Goal: Navigation & Orientation: Find specific page/section

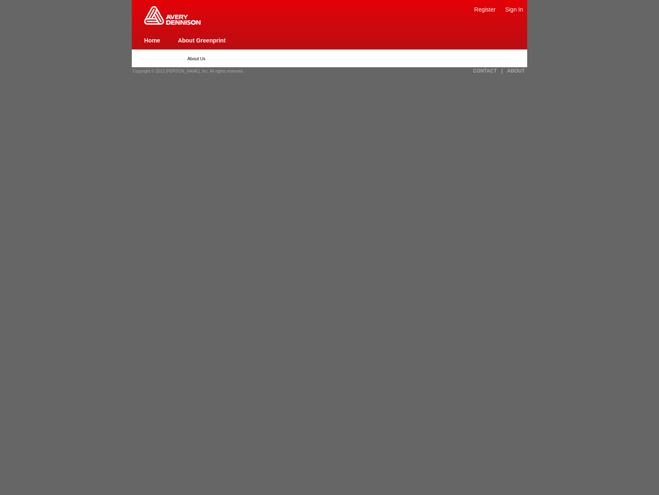
click at [514, 9] on link "Sign In" at bounding box center [514, 9] width 18 height 7
click at [516, 71] on link "ABOUT" at bounding box center [516, 71] width 18 height 6
